Goal: Task Accomplishment & Management: Manage account settings

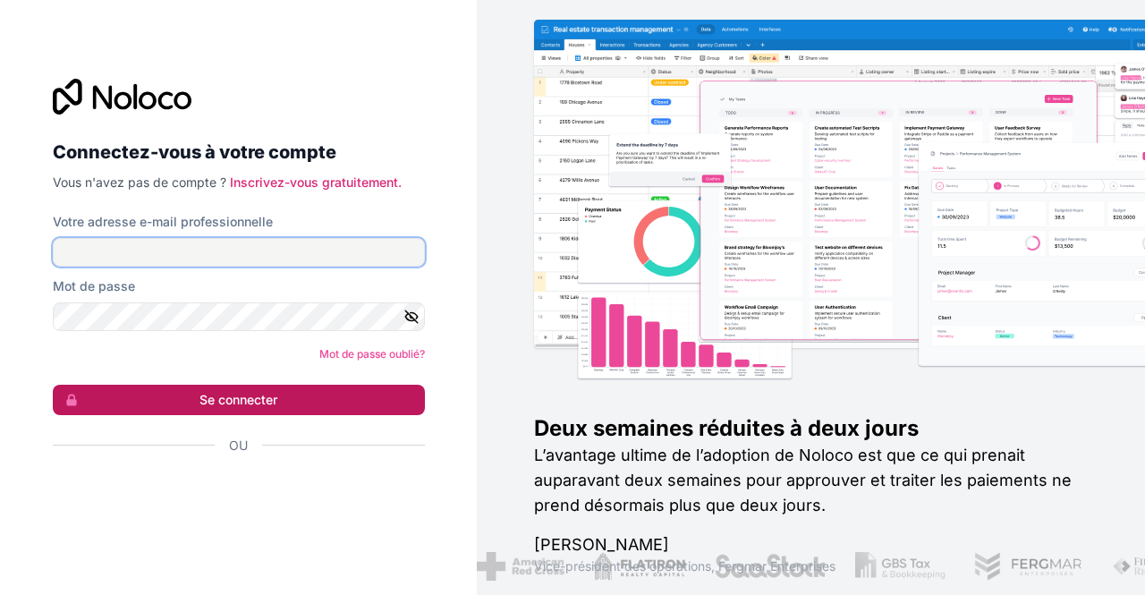
type input "[PERSON_NAME][EMAIL_ADDRESS][DOMAIN_NAME]"
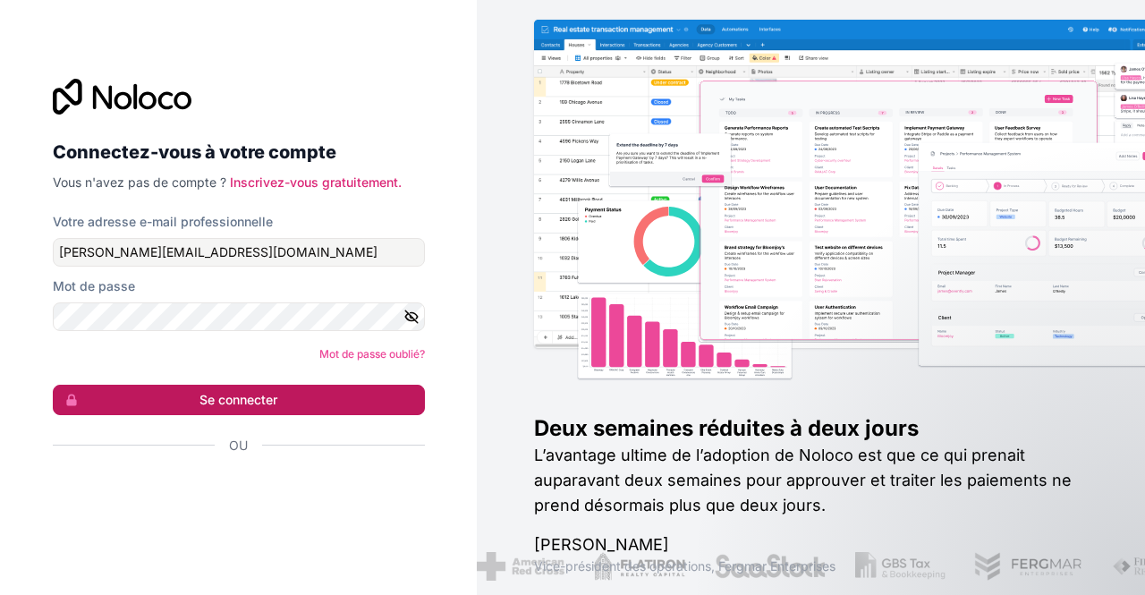
click at [374, 388] on button "Se connecter" at bounding box center [239, 400] width 372 height 30
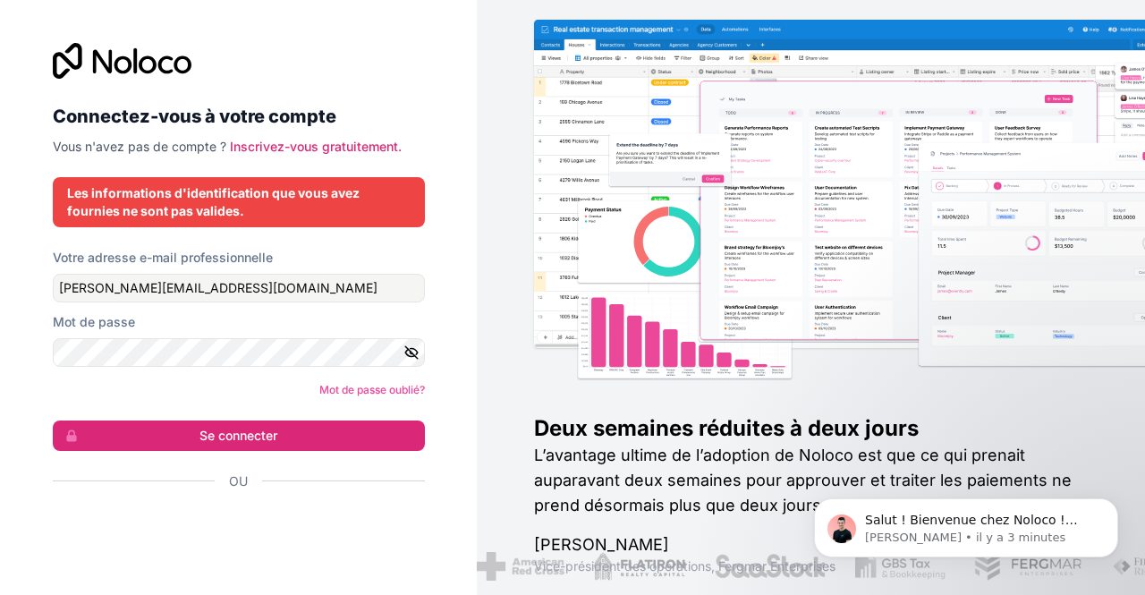
click at [415, 350] on icon "button" at bounding box center [411, 352] width 13 height 8
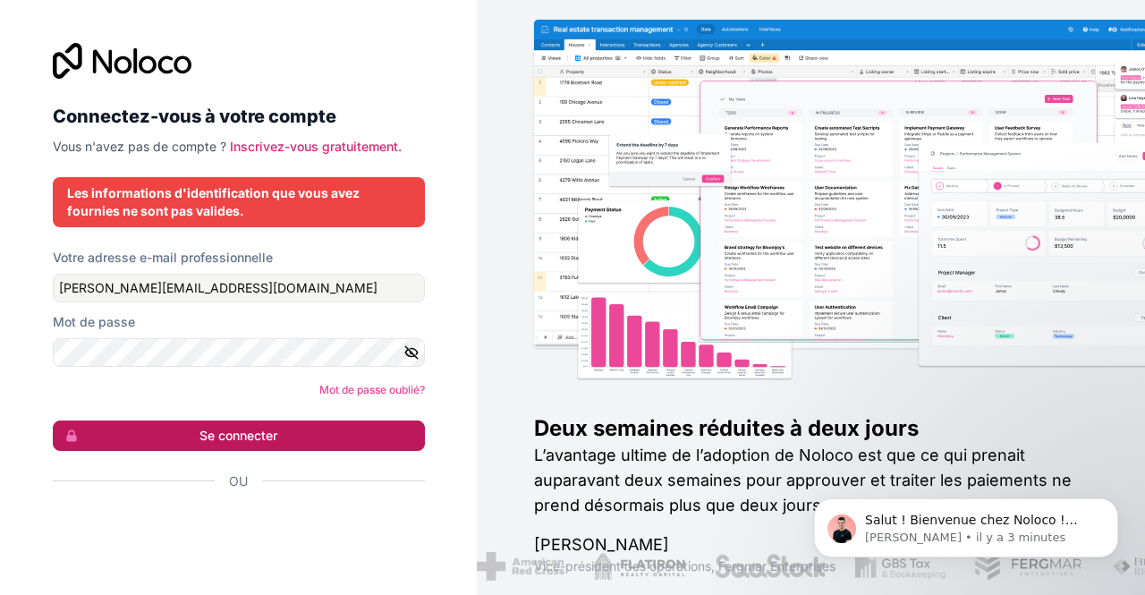
click at [345, 432] on button "Se connecter" at bounding box center [239, 436] width 372 height 30
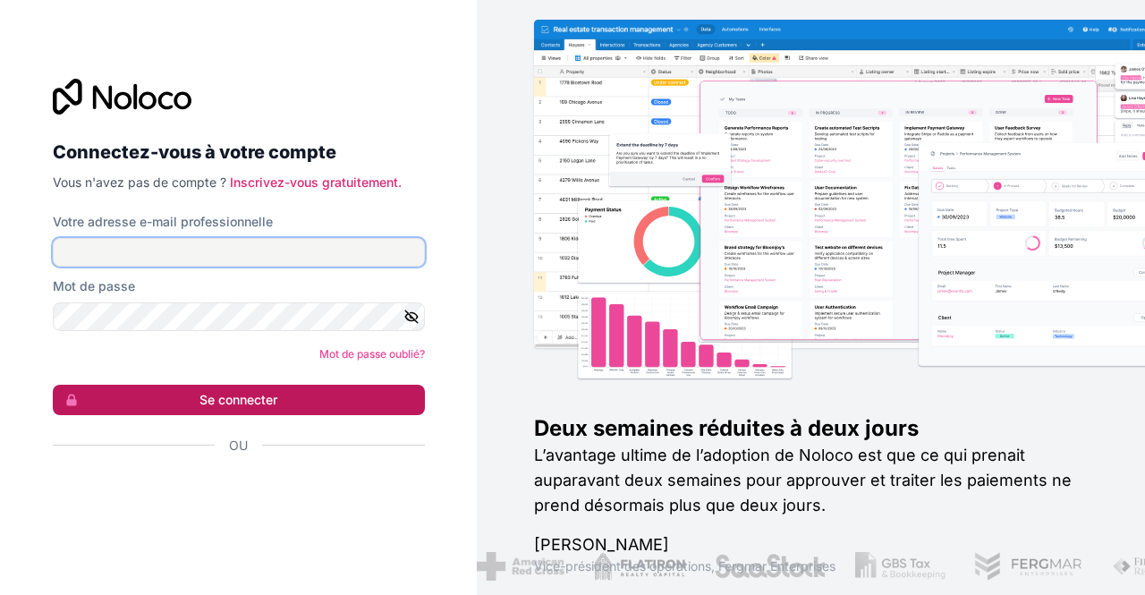
type input "[PERSON_NAME][EMAIL_ADDRESS][DOMAIN_NAME]"
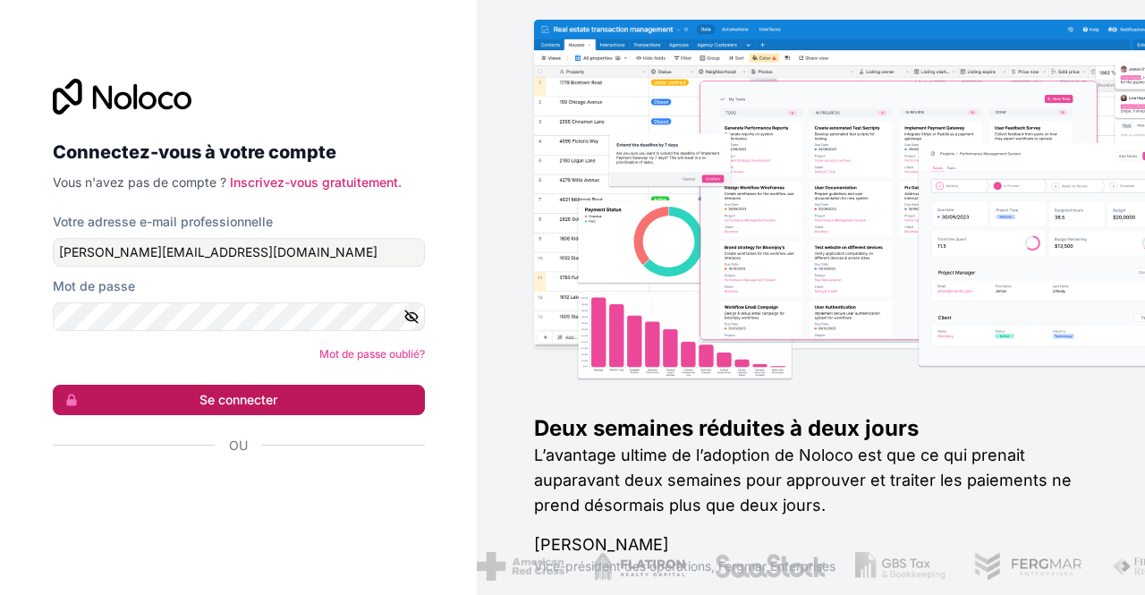
click at [326, 396] on button "Se connecter" at bounding box center [239, 400] width 372 height 30
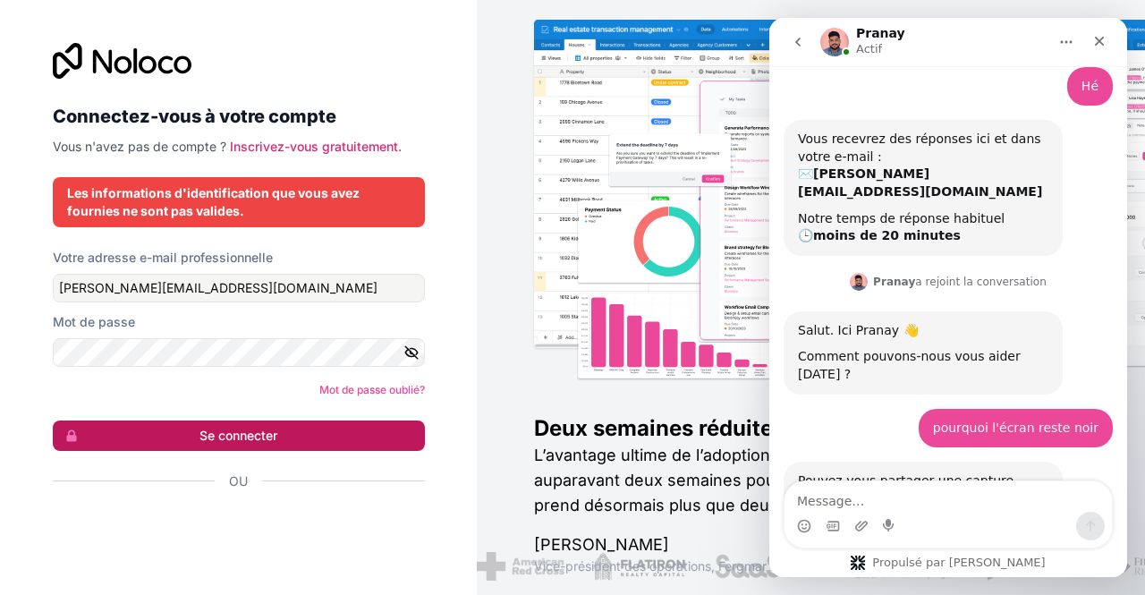
scroll to position [297, 0]
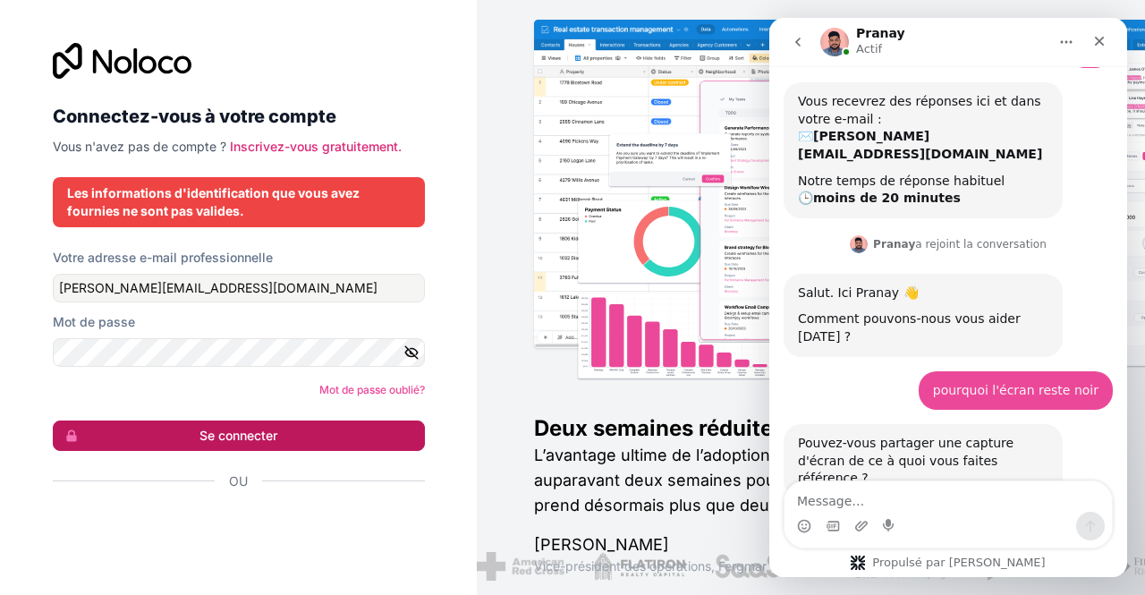
click at [337, 437] on button "Se connecter" at bounding box center [239, 436] width 372 height 30
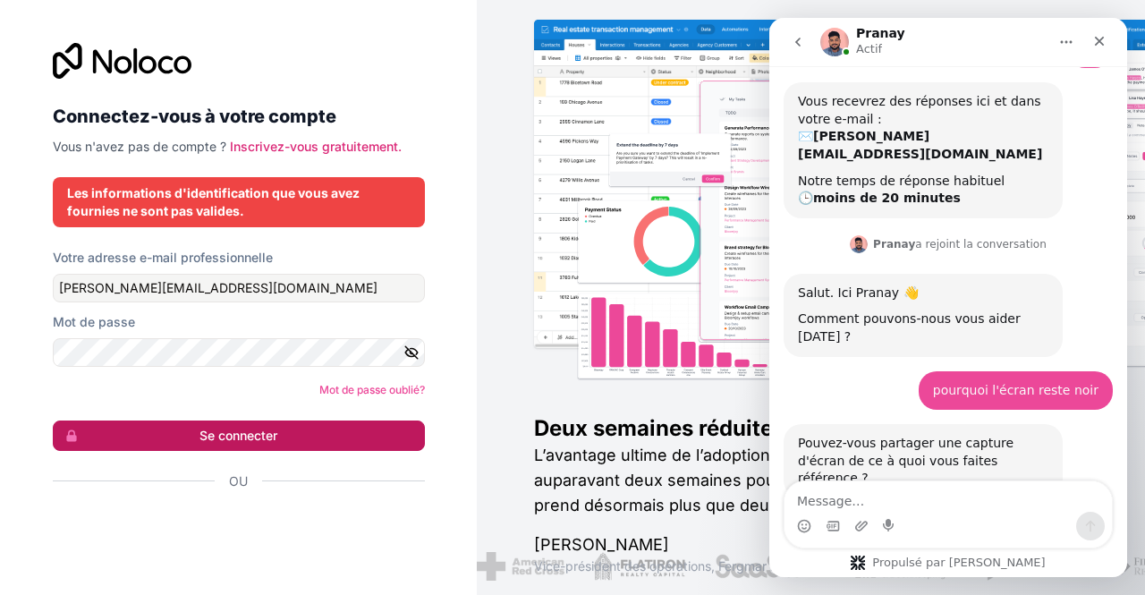
click at [337, 437] on button "Se connecter" at bounding box center [239, 436] width 372 height 30
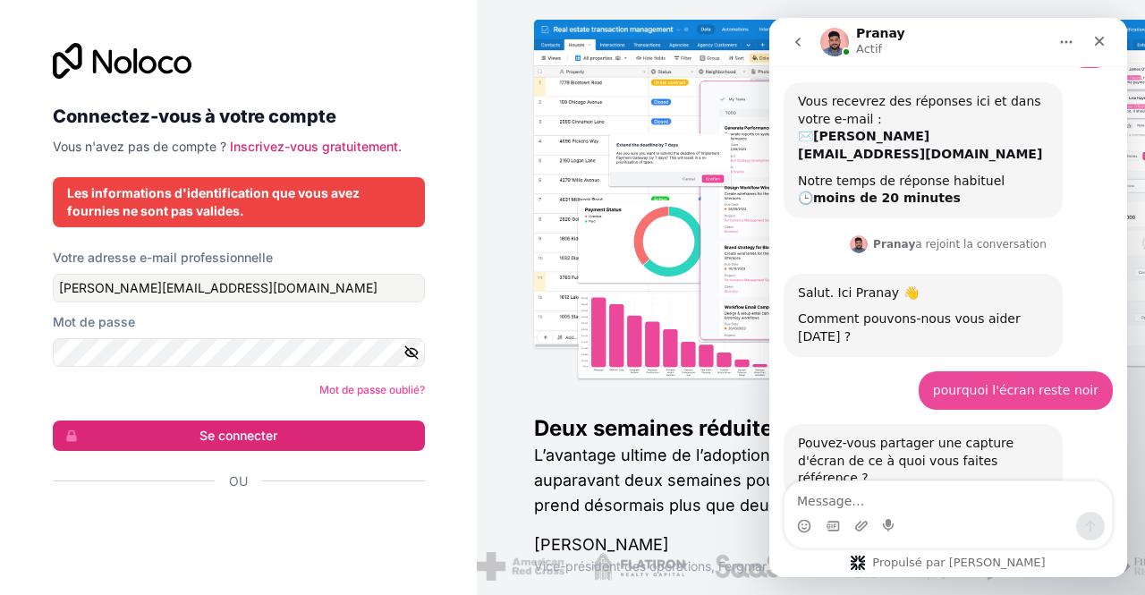
click at [406, 351] on icon "button" at bounding box center [411, 352] width 13 height 8
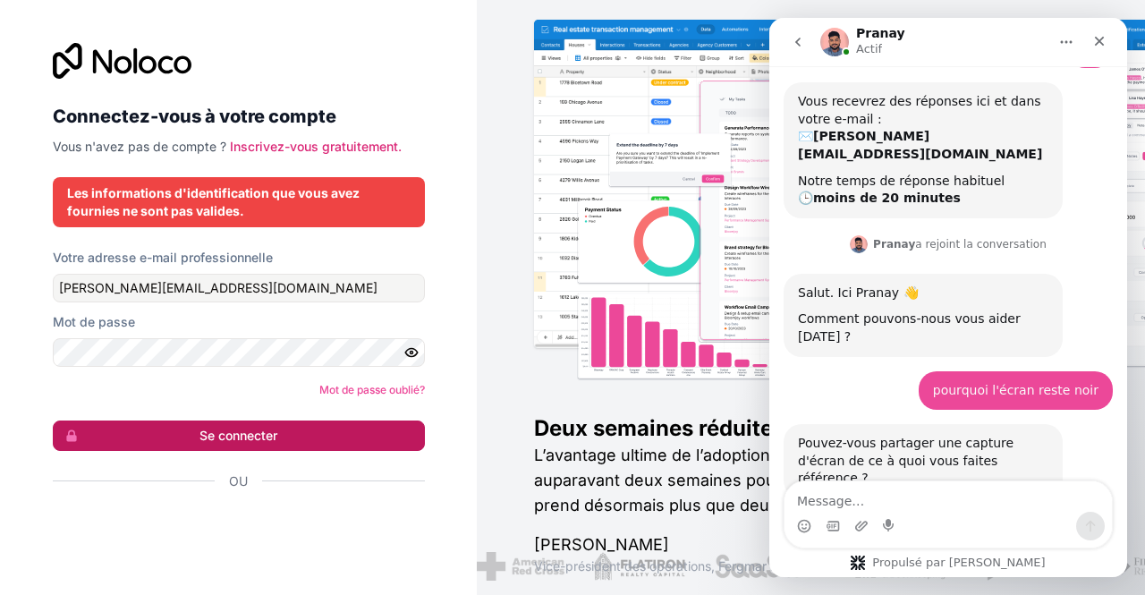
click at [370, 438] on button "Se connecter" at bounding box center [239, 436] width 372 height 30
